Goal: Check status

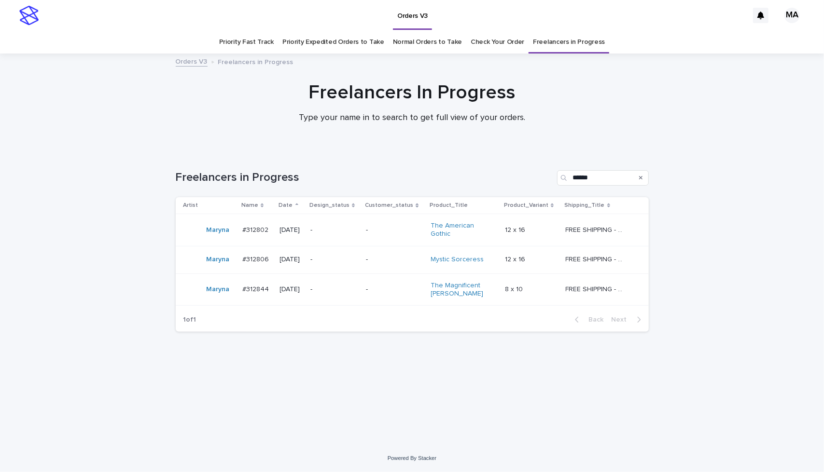
click at [417, 287] on p "-" at bounding box center [394, 290] width 57 height 8
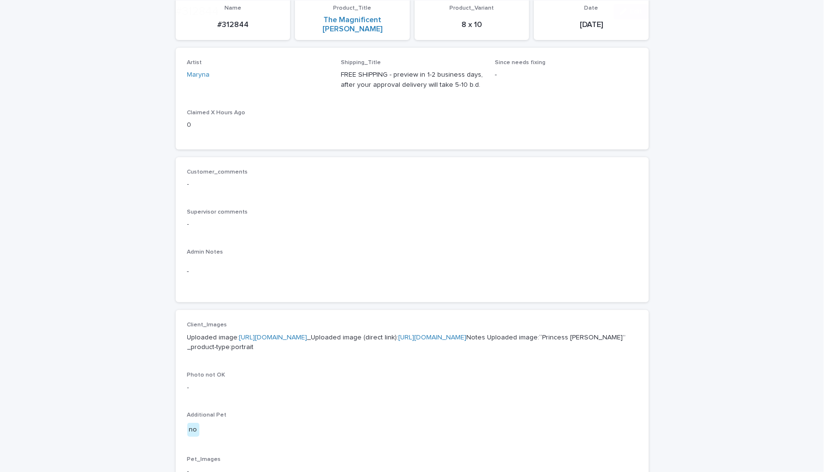
scroll to position [128, 0]
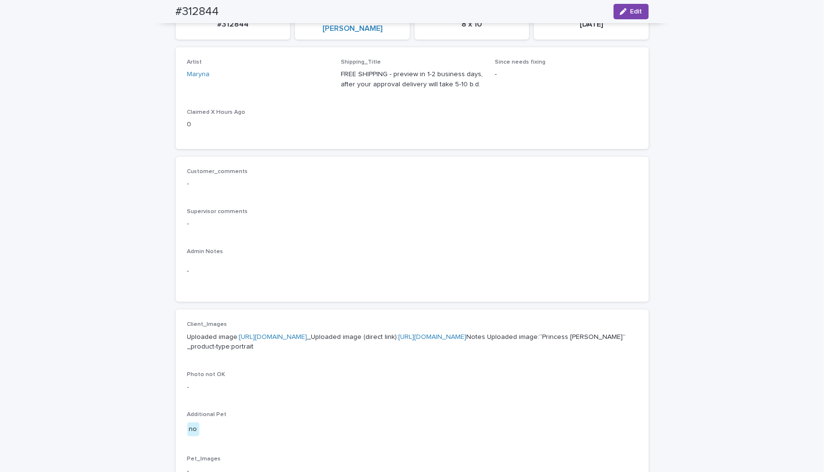
click at [408, 332] on p "Uploaded image: [URL][DOMAIN_NAME] _Uploaded image (direct link): [URL][DOMAIN_…" at bounding box center [412, 342] width 450 height 20
click at [307, 334] on link "[URL][DOMAIN_NAME]" at bounding box center [273, 337] width 68 height 7
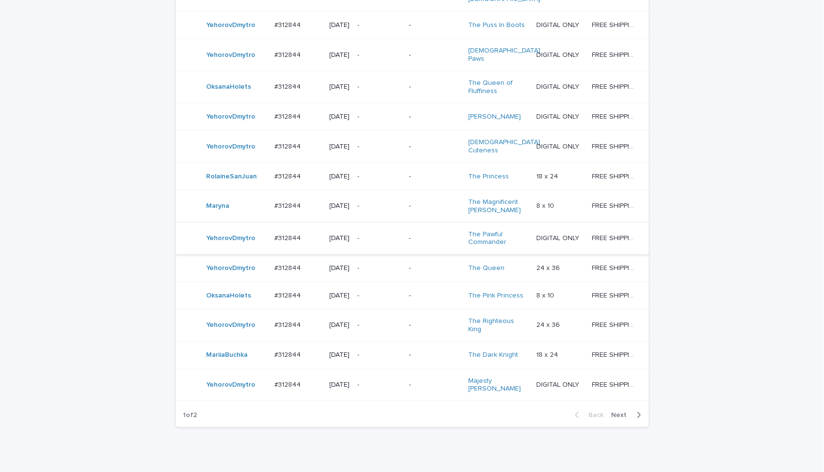
scroll to position [758, 0]
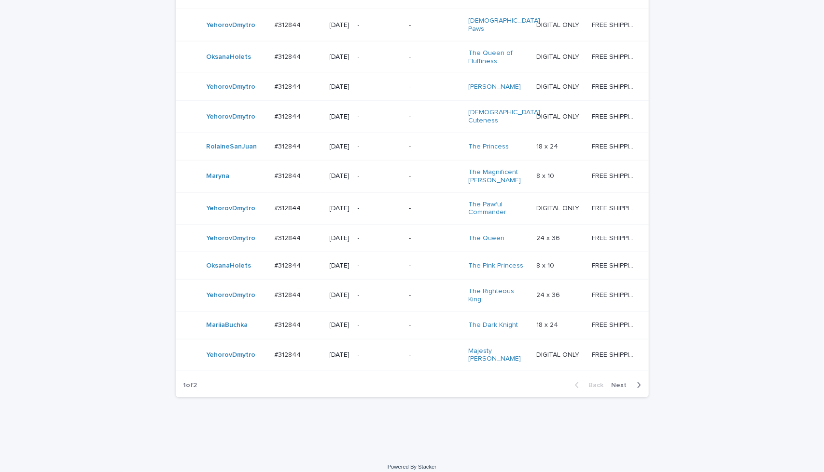
click at [621, 389] on span "Next" at bounding box center [621, 385] width 21 height 7
